Goal: Task Accomplishment & Management: Manage account settings

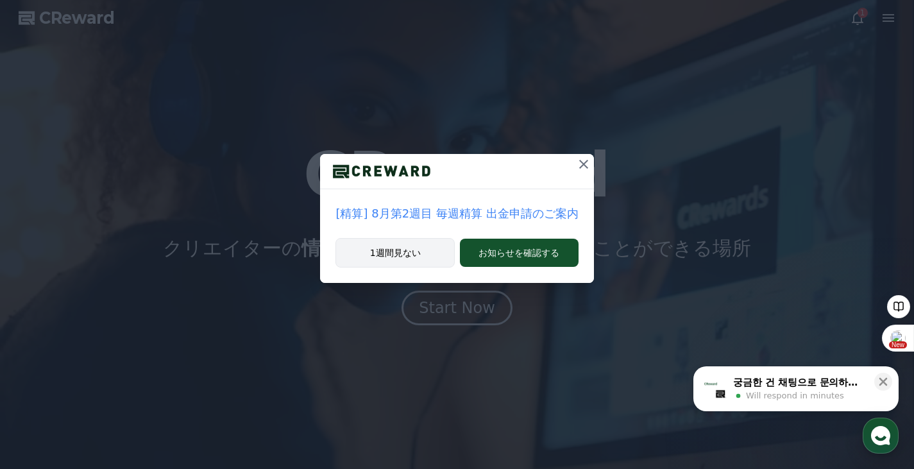
click at [422, 255] on button "1週間見ない" at bounding box center [395, 253] width 119 height 30
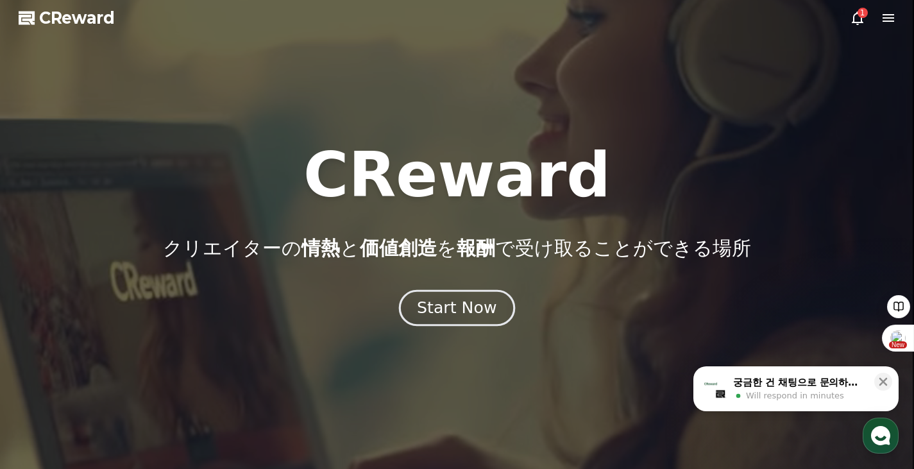
click at [447, 312] on div "Start Now" at bounding box center [457, 308] width 80 height 22
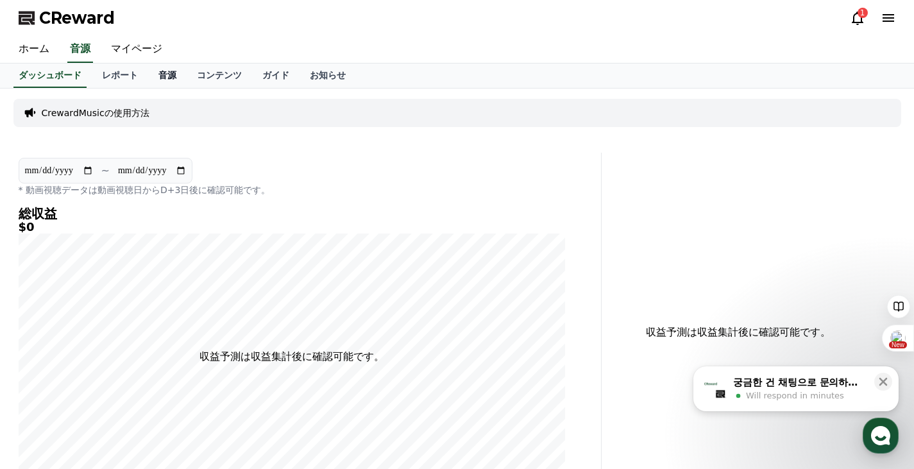
click at [148, 71] on link "音源" at bounding box center [167, 76] width 38 height 24
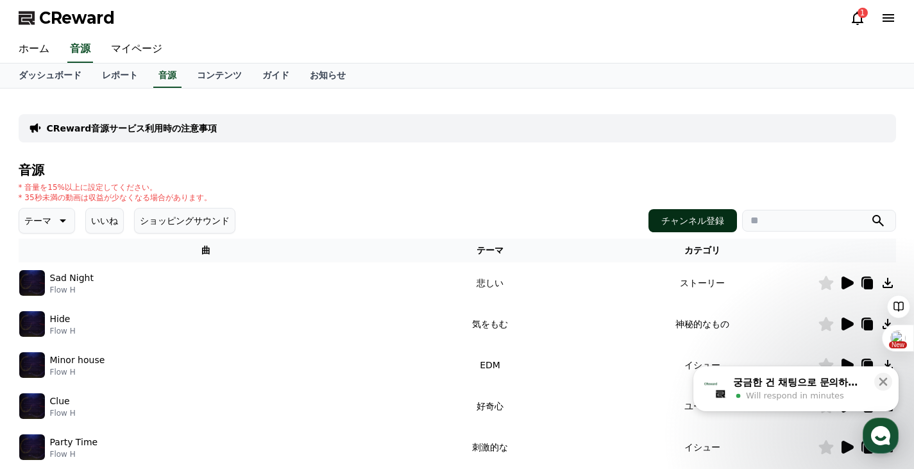
click at [715, 216] on button "チャンネル登録" at bounding box center [693, 220] width 89 height 23
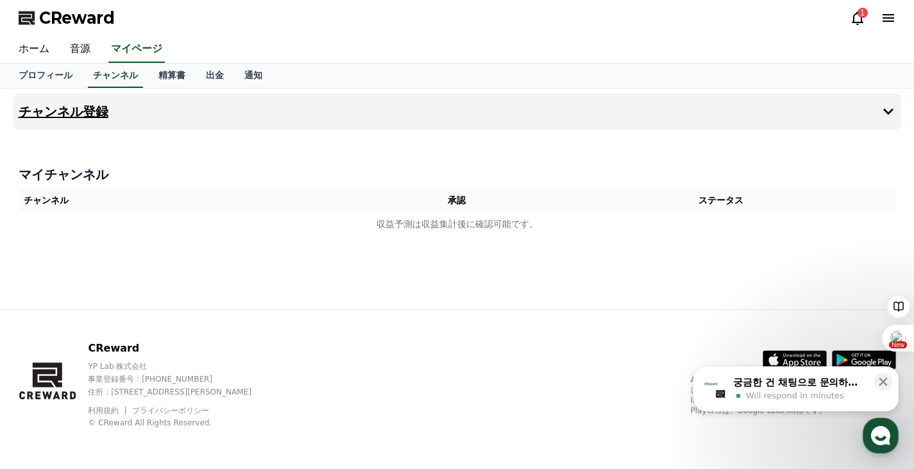
click at [79, 114] on h4 "チャンネル登録" at bounding box center [64, 112] width 90 height 14
